Goal: Task Accomplishment & Management: Use online tool/utility

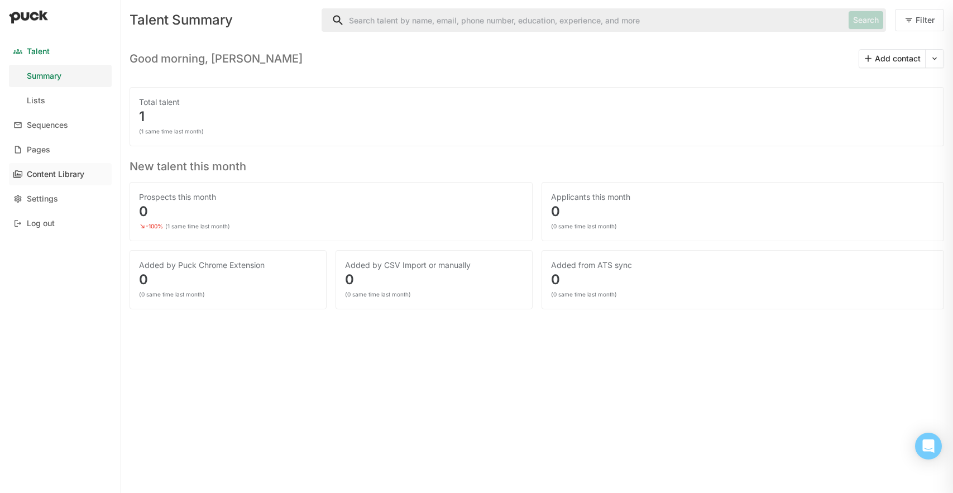
click at [47, 178] on div "Content Library" at bounding box center [56, 174] width 58 height 9
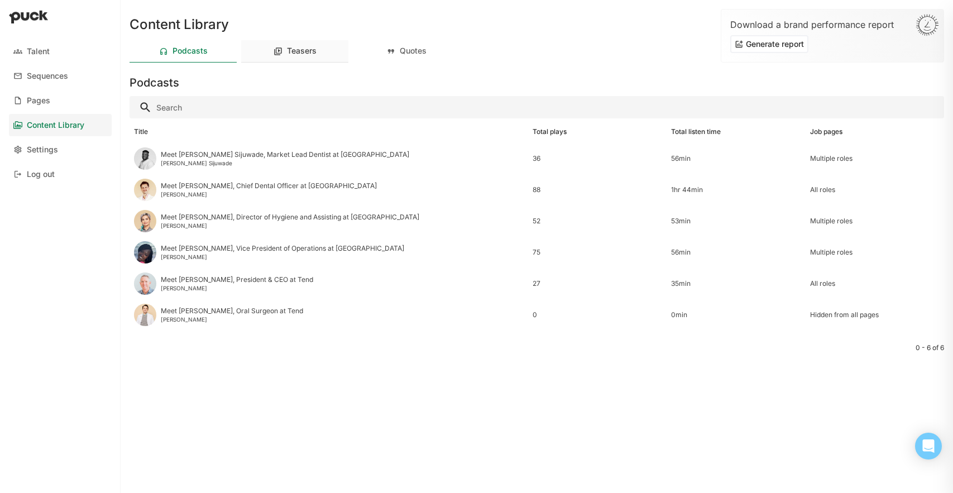
click at [300, 40] on div "Teasers" at bounding box center [294, 51] width 107 height 22
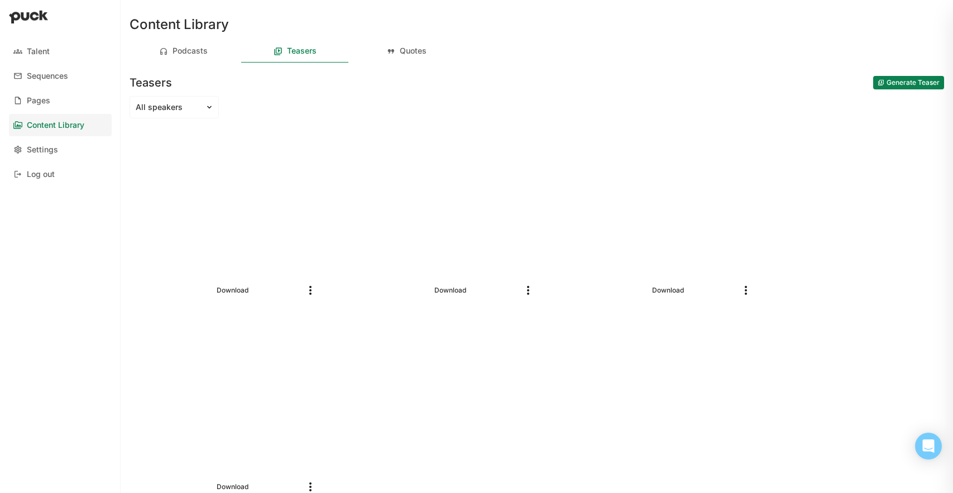
click at [750, 289] on img "More options" at bounding box center [745, 290] width 13 height 13
click at [727, 319] on div "Delete video" at bounding box center [721, 317] width 46 height 9
click at [906, 83] on button "Generate Teaser" at bounding box center [908, 82] width 71 height 13
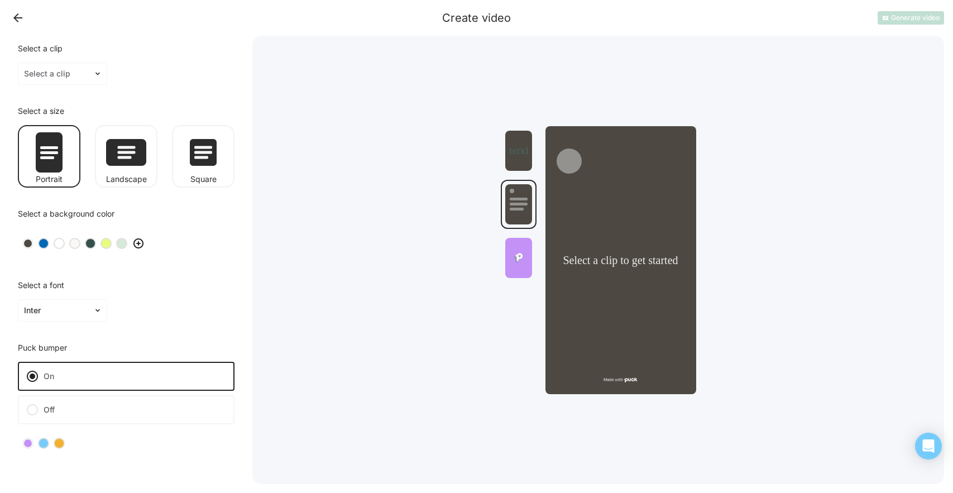
click at [59, 404] on label "Off" at bounding box center [126, 409] width 217 height 29
click at [0, 0] on input "Off" at bounding box center [0, 0] width 0 height 0
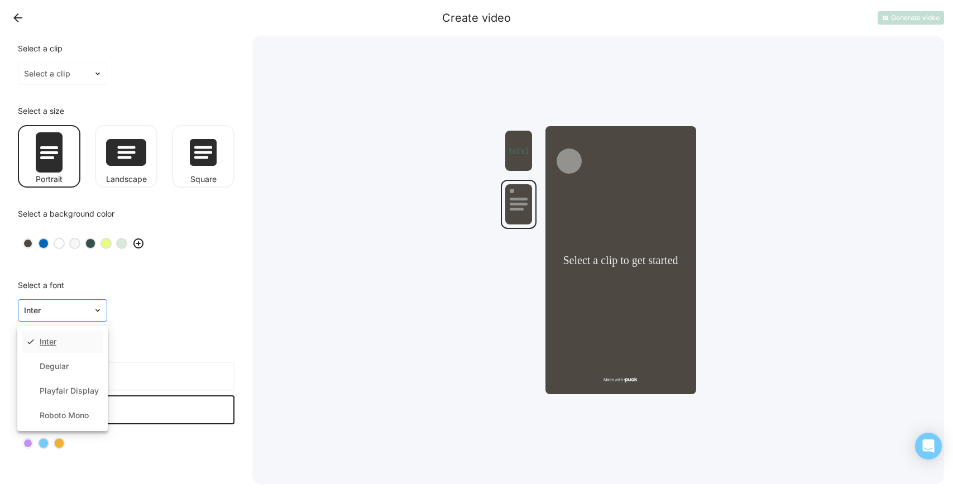
click at [94, 306] on img at bounding box center [97, 310] width 9 height 9
click at [74, 383] on div "Playfair Display" at bounding box center [63, 391] width 82 height 22
click at [122, 240] on div at bounding box center [122, 244] width 8 height 8
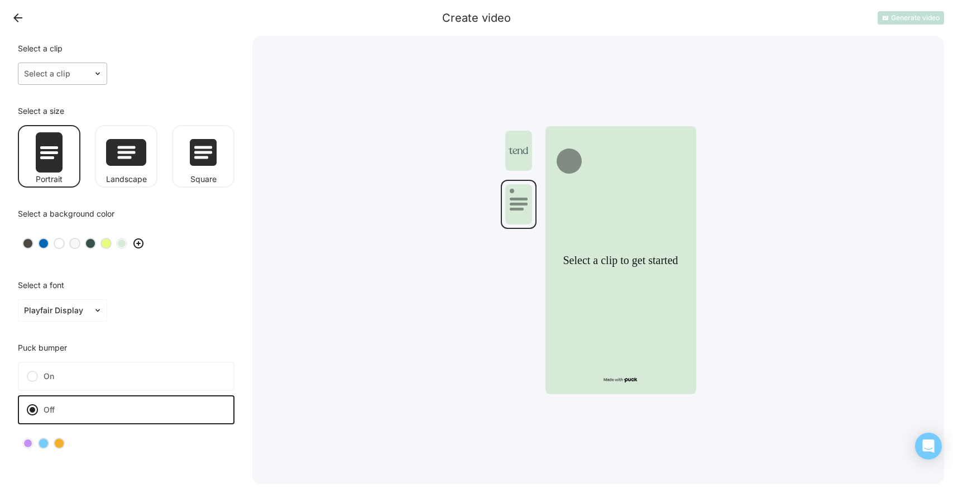
click at [97, 71] on img at bounding box center [97, 73] width 9 height 9
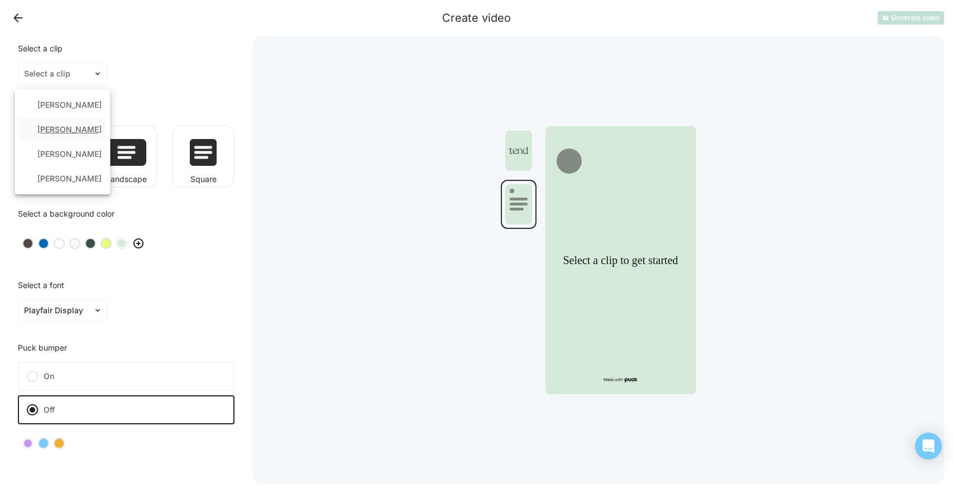
click at [79, 128] on div "[PERSON_NAME]" at bounding box center [69, 129] width 64 height 9
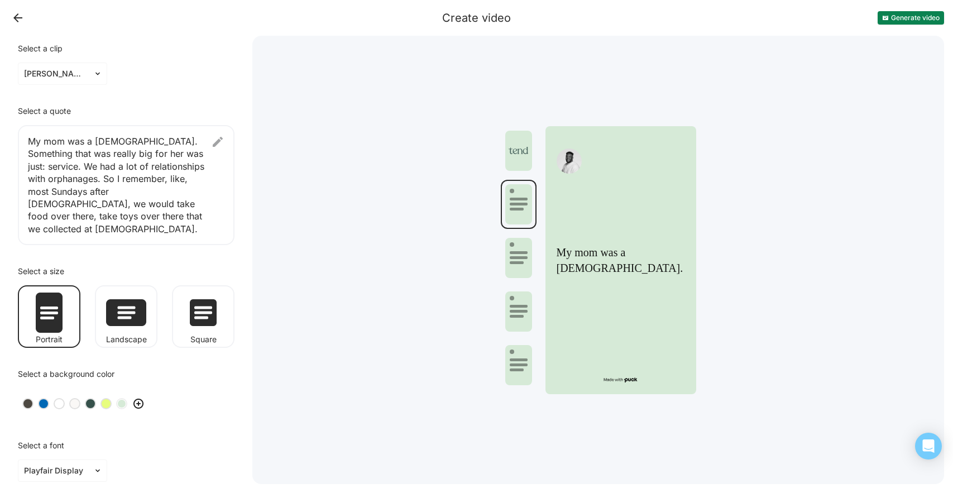
click at [217, 141] on img at bounding box center [217, 141] width 13 height 13
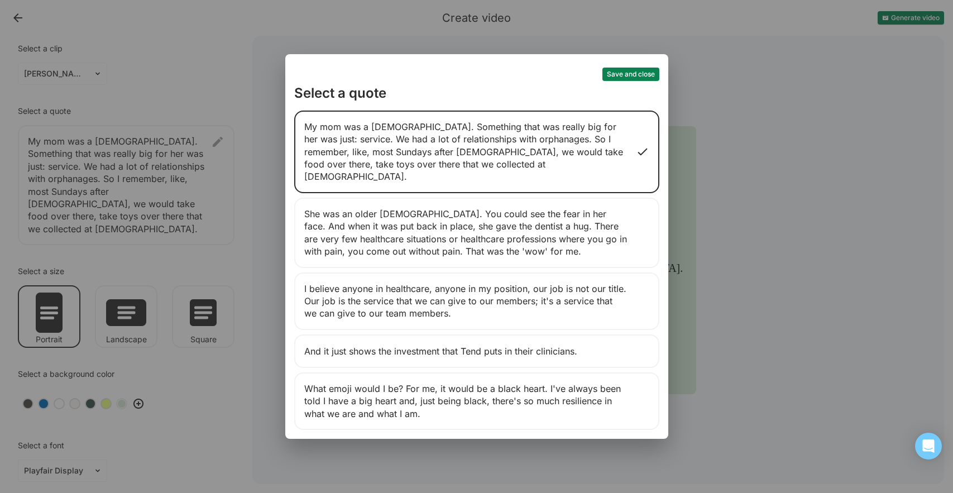
click at [591, 235] on div "She was an older [DEMOGRAPHIC_DATA]. You could see the fear in her face. And wh…" at bounding box center [476, 233] width 365 height 70
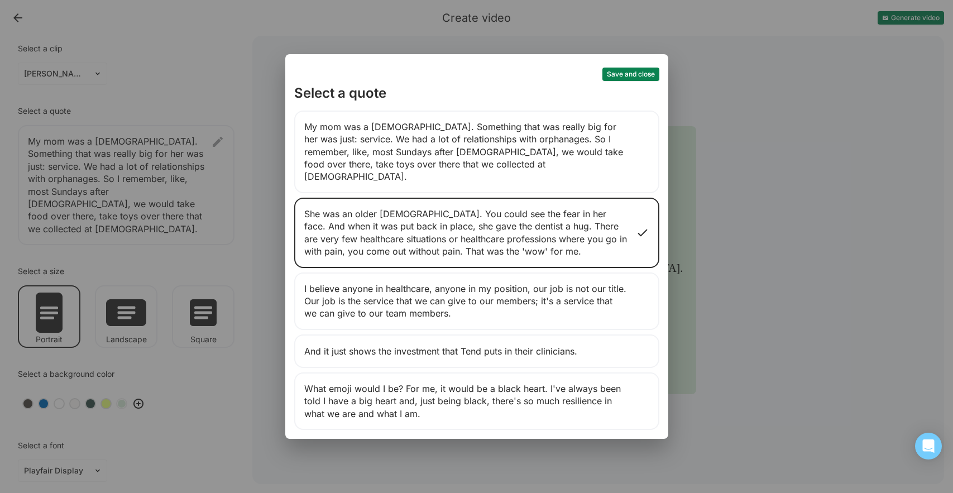
click at [634, 75] on button "Save and close" at bounding box center [631, 74] width 57 height 13
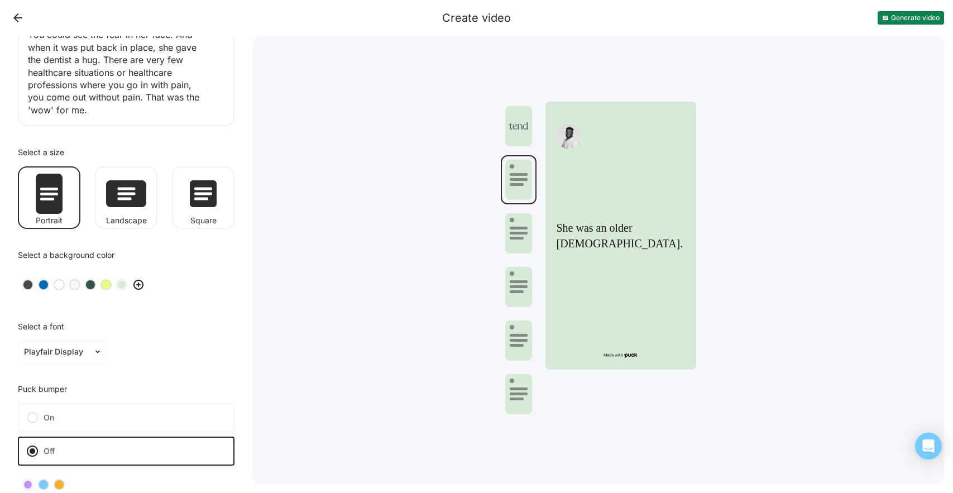
scroll to position [122, 0]
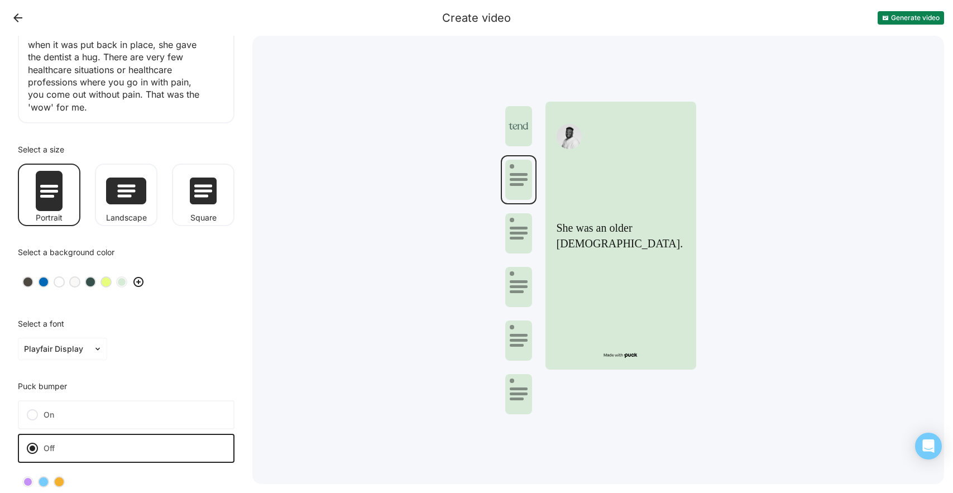
click at [78, 278] on div at bounding box center [75, 282] width 8 height 8
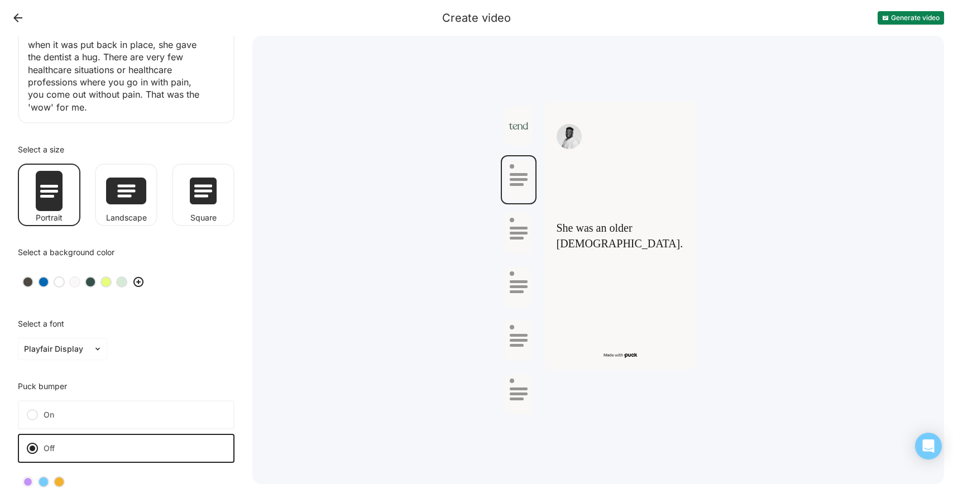
click at [59, 278] on div at bounding box center [59, 282] width 8 height 8
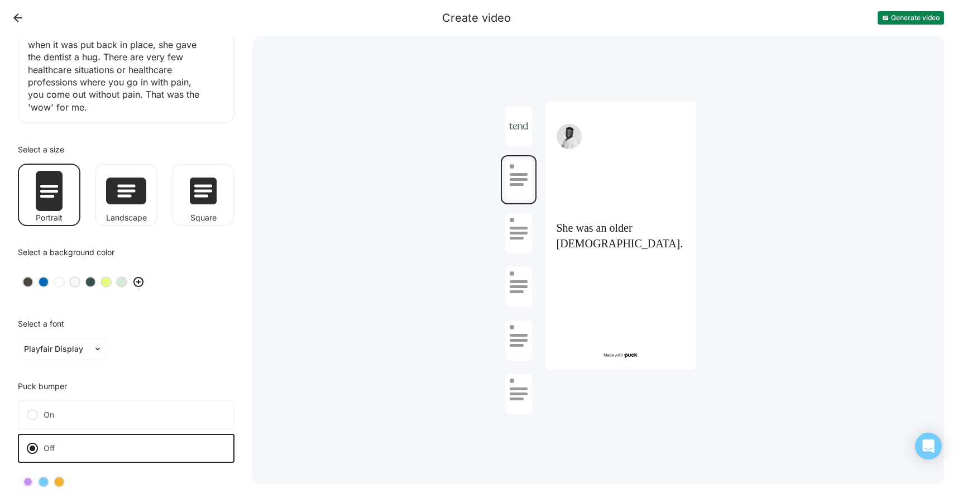
click at [105, 278] on div at bounding box center [106, 282] width 8 height 8
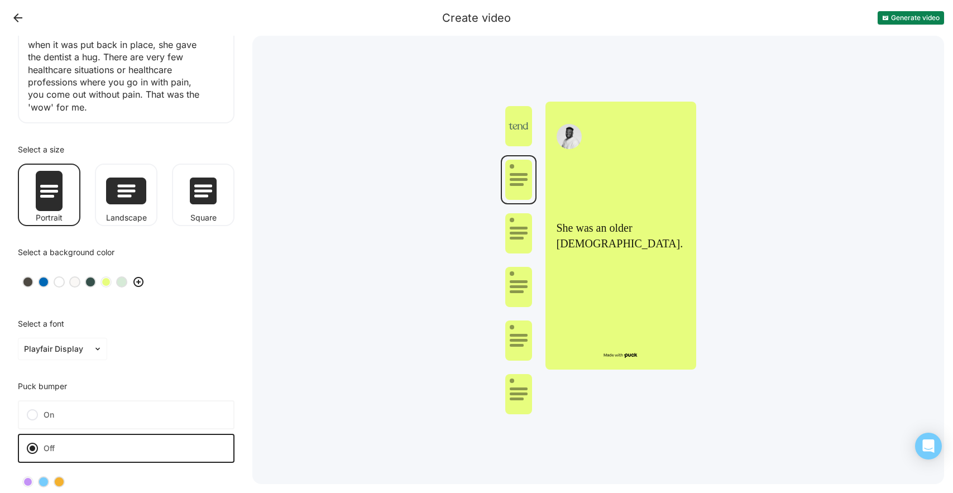
click at [88, 278] on div at bounding box center [91, 282] width 8 height 8
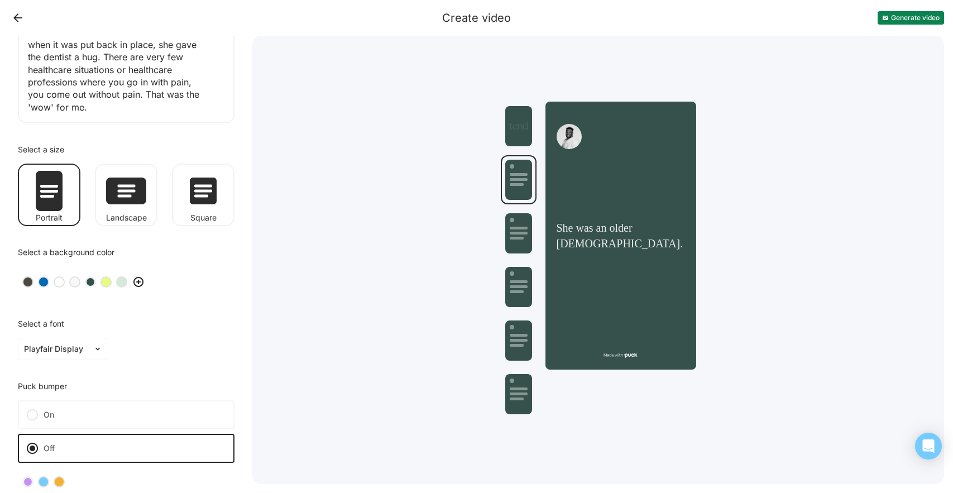
click at [121, 278] on div at bounding box center [122, 282] width 8 height 8
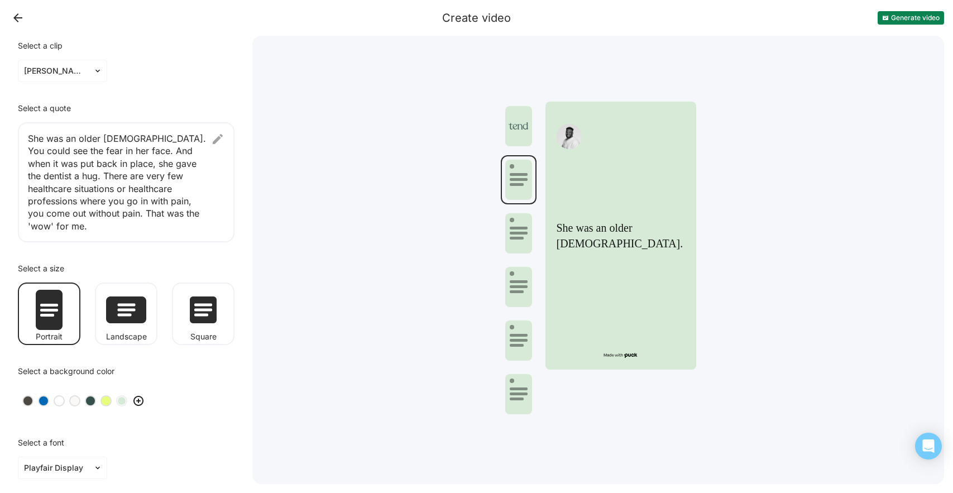
scroll to position [0, 0]
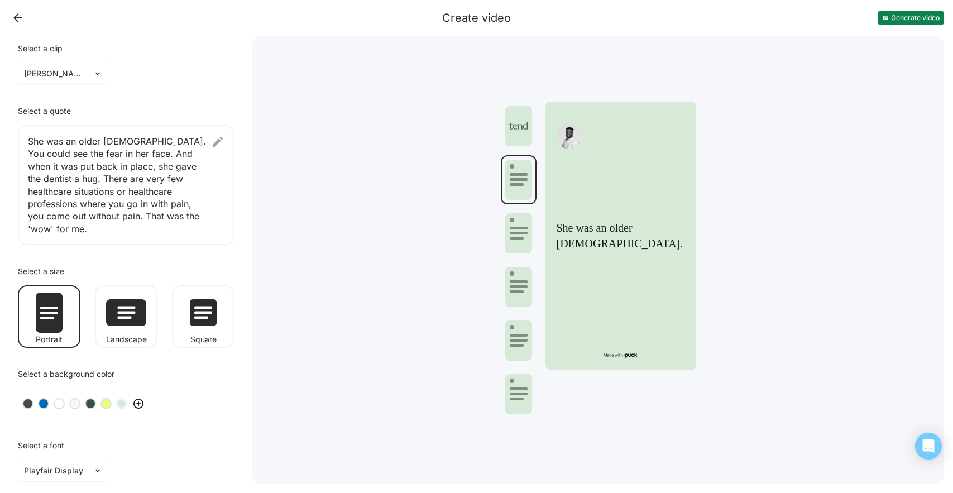
click at [519, 238] on div at bounding box center [517, 238] width 14 height 3
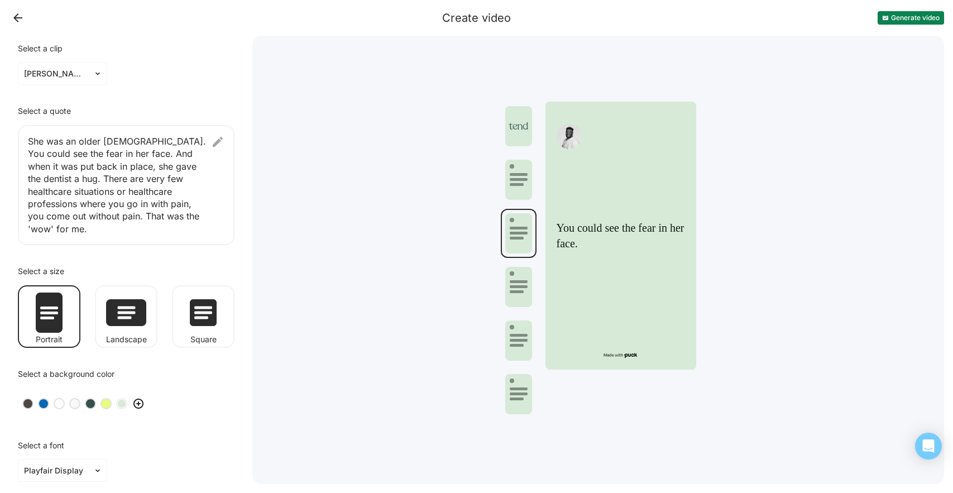
click at [519, 280] on div at bounding box center [518, 287] width 27 height 40
click at [521, 329] on div at bounding box center [518, 341] width 27 height 40
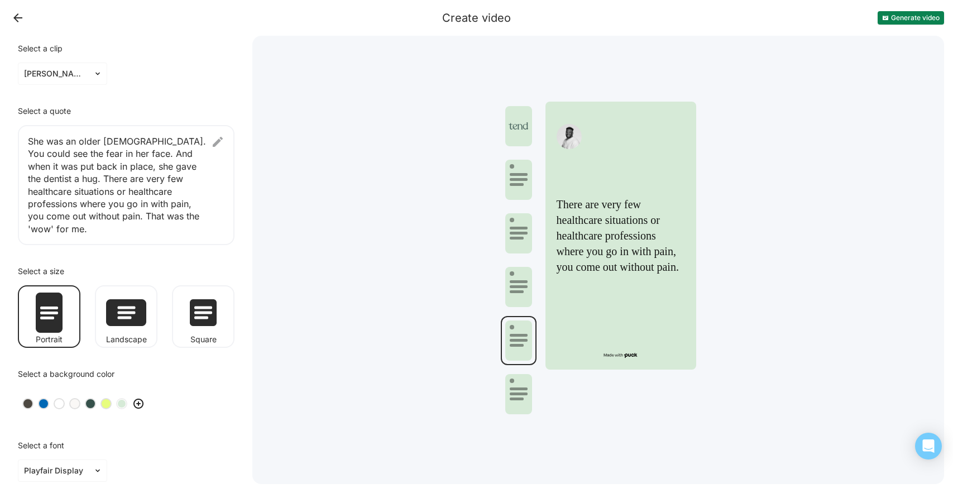
click at [518, 387] on div at bounding box center [518, 394] width 27 height 40
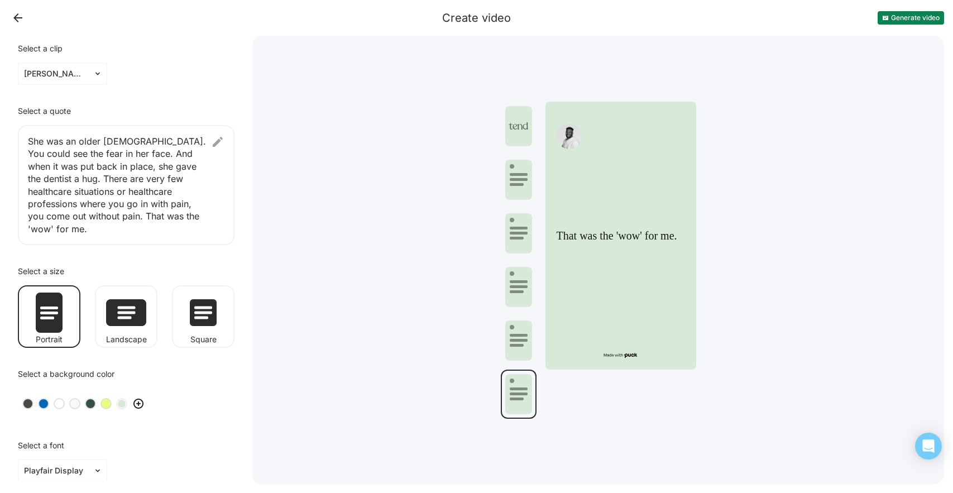
click at [515, 135] on div at bounding box center [518, 126] width 27 height 40
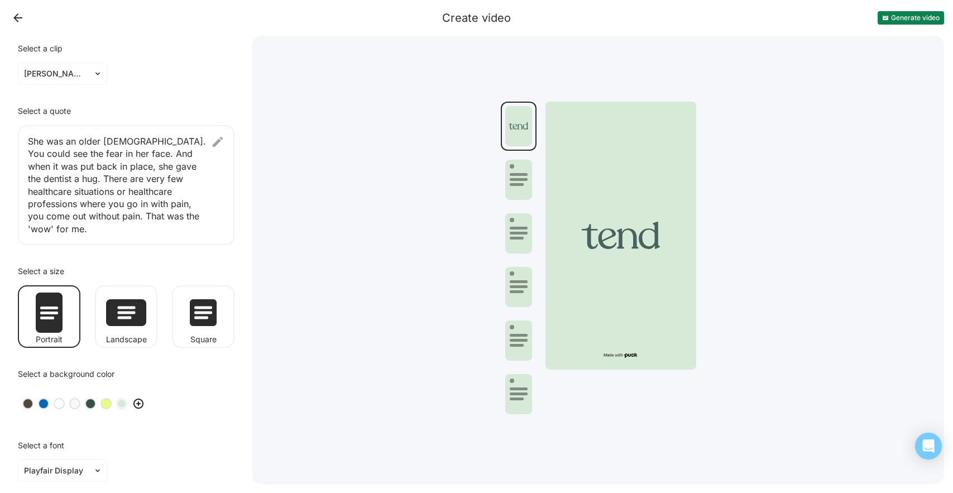
click at [895, 16] on button "Generate video" at bounding box center [911, 17] width 66 height 13
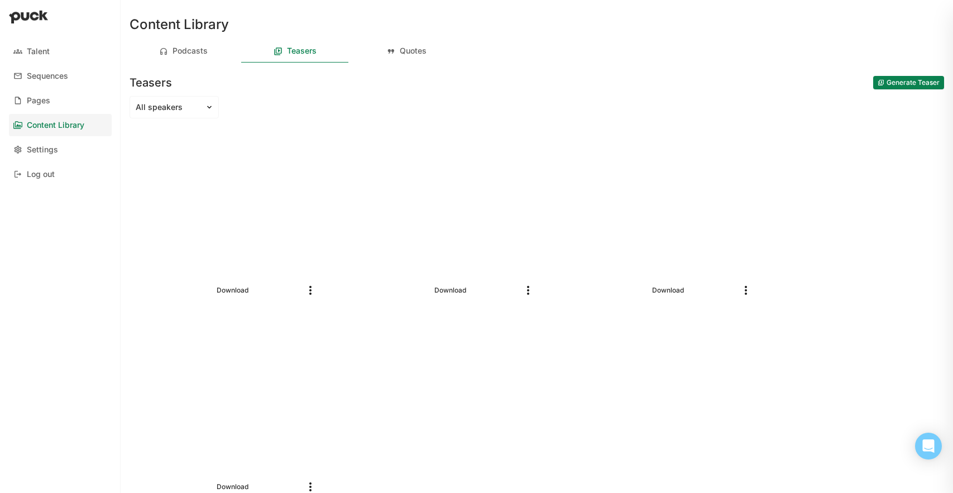
click at [923, 81] on button "Generate Teaser" at bounding box center [908, 82] width 71 height 13
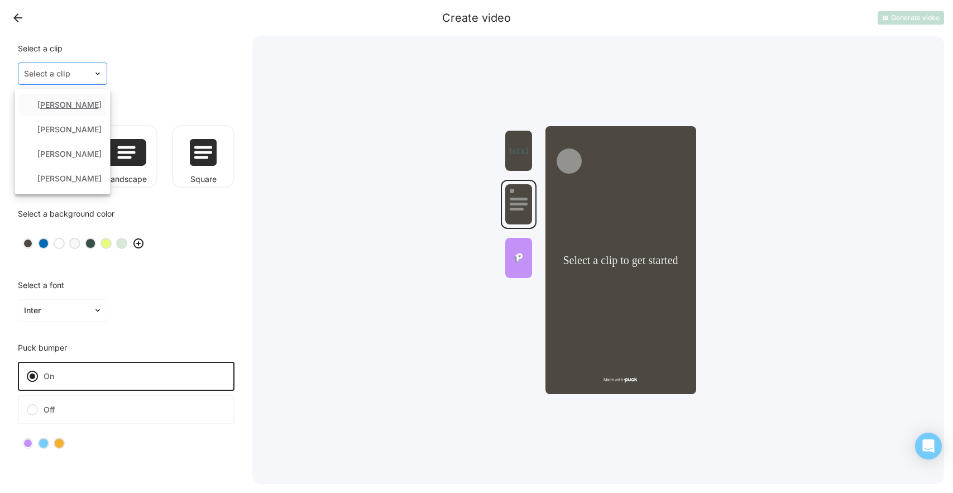
click at [95, 79] on div at bounding box center [99, 73] width 13 height 21
click at [79, 128] on div "[PERSON_NAME]" at bounding box center [69, 129] width 64 height 9
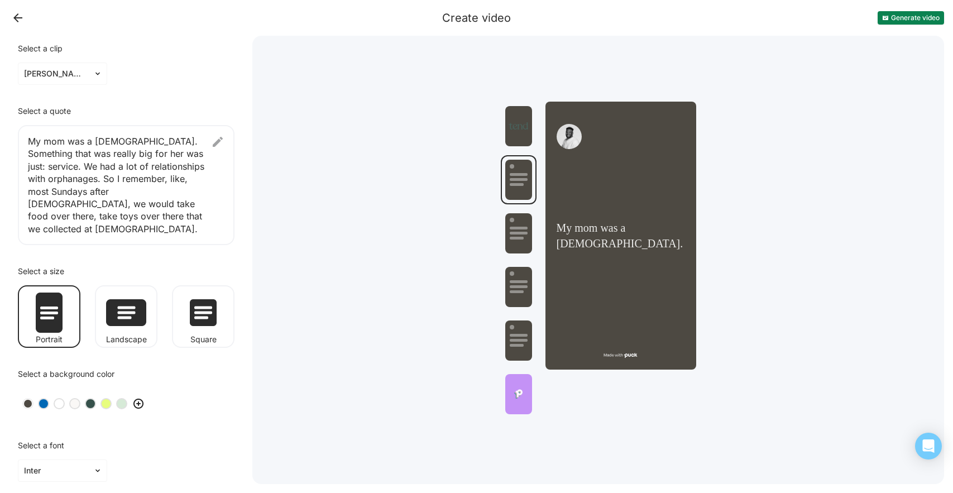
click at [221, 144] on img at bounding box center [217, 141] width 13 height 13
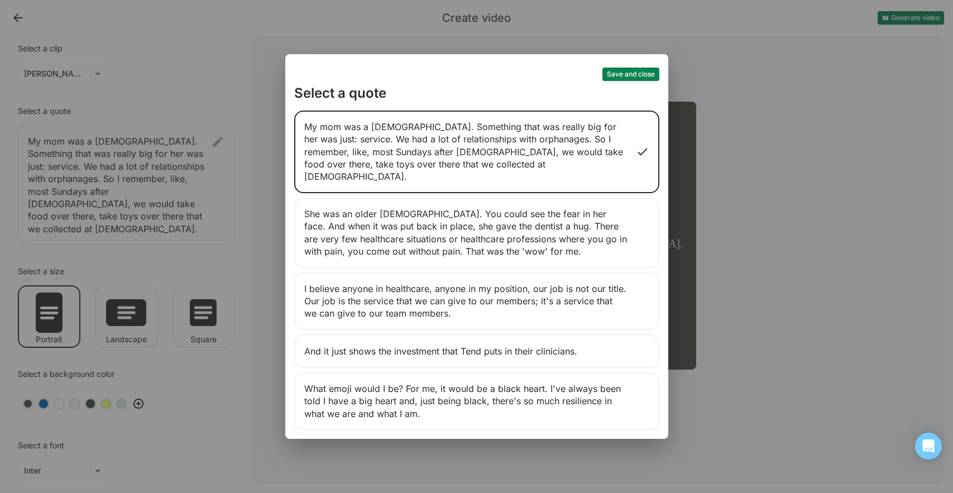
click at [42, 31] on div "Save and close Select a quote My mom was a [DEMOGRAPHIC_DATA]. Something that w…" at bounding box center [476, 246] width 953 height 493
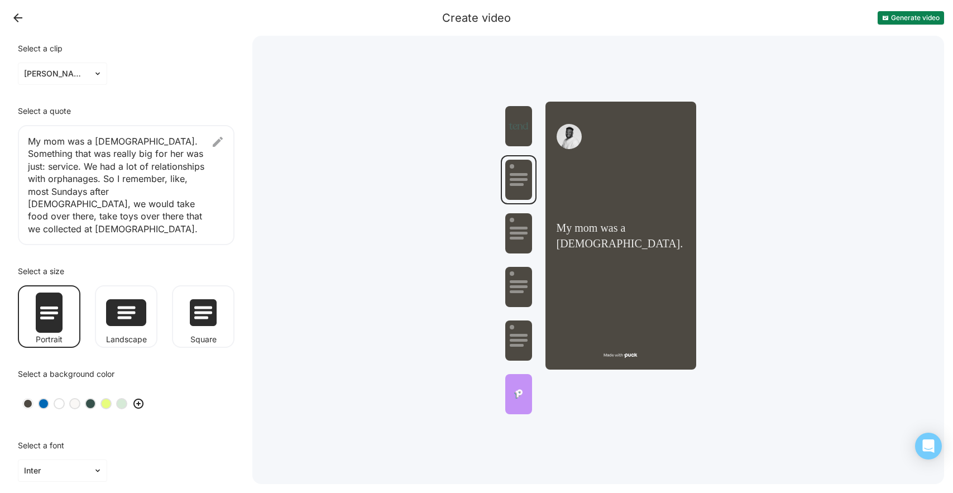
click at [17, 13] on button "Back" at bounding box center [18, 18] width 18 height 18
